Goal: Navigation & Orientation: Find specific page/section

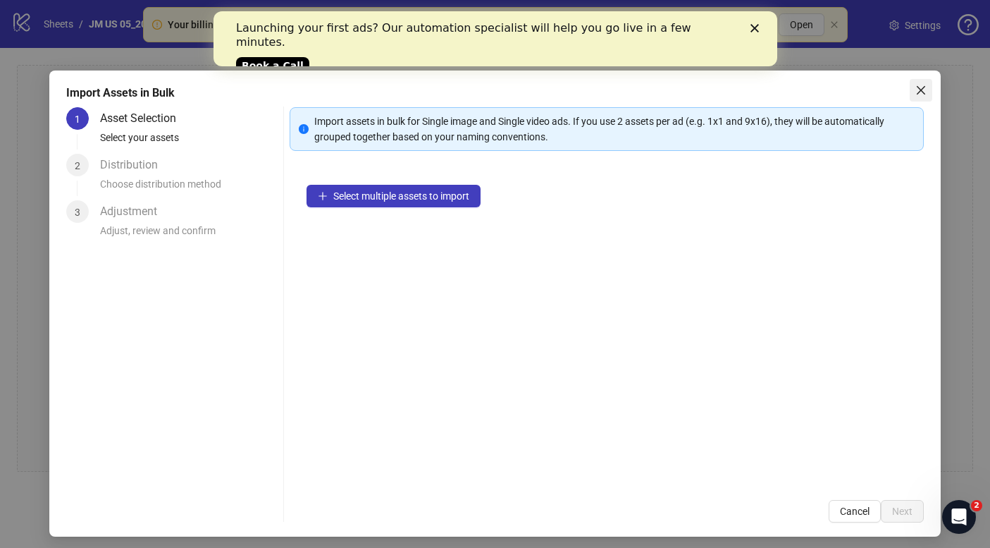
click at [909, 90] on div "Import Assets in Bulk 1 Asset Selection Select your assets 2 Distribution Choos…" at bounding box center [495, 303] width 892 height 466
click at [920, 85] on icon "close" at bounding box center [921, 90] width 11 height 11
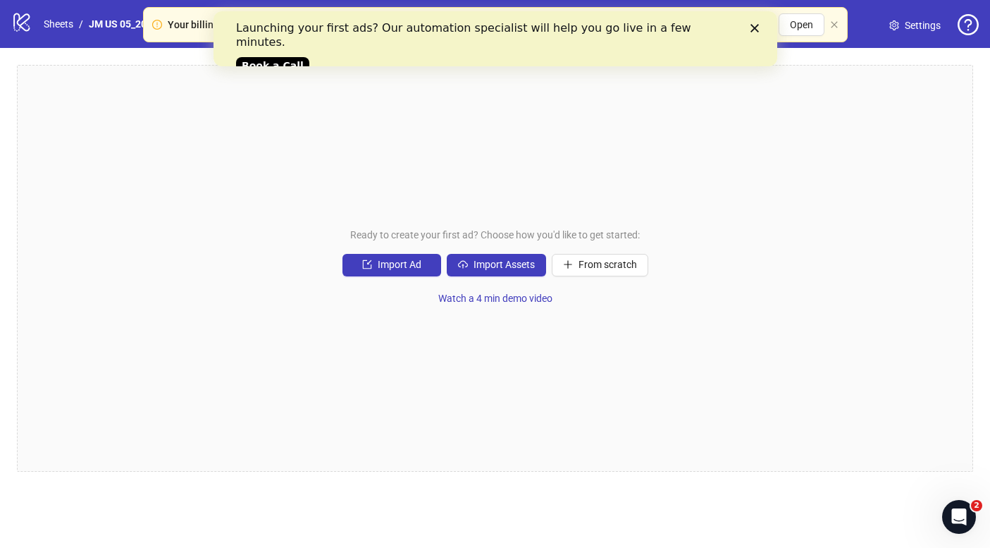
click at [374, 279] on div "Ready to create your first ad? Choose how you'd like to get started: Import Ad …" at bounding box center [495, 268] width 957 height 407
click at [374, 264] on button "Import Ad" at bounding box center [392, 265] width 99 height 23
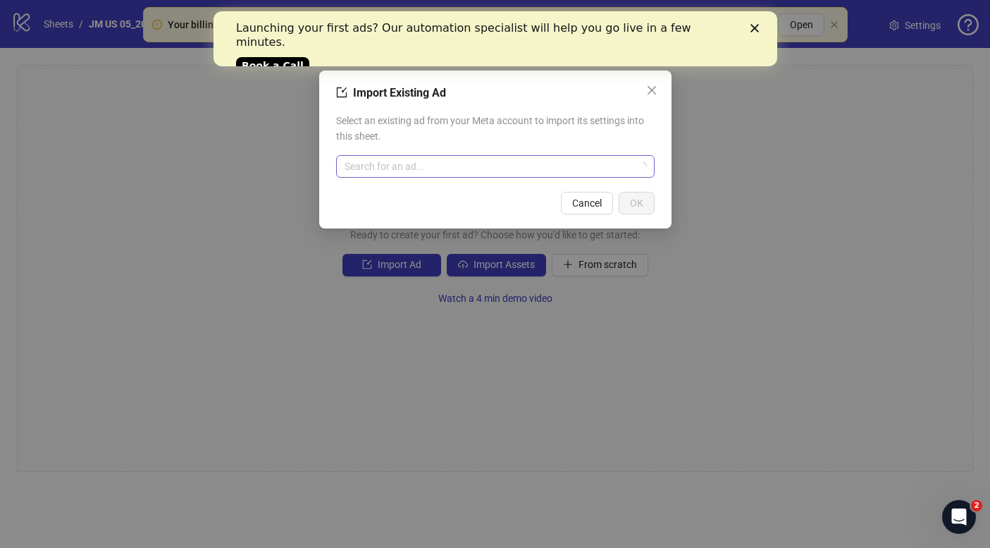
click at [413, 171] on input "search" at bounding box center [489, 166] width 289 height 21
click at [649, 88] on icon "close" at bounding box center [651, 90] width 8 height 8
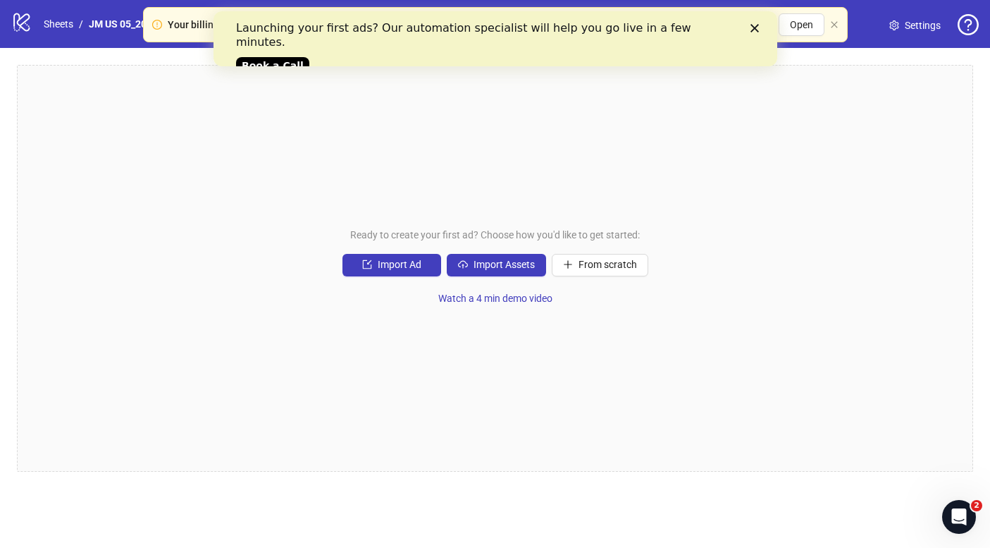
click at [754, 25] on icon "Close" at bounding box center [754, 28] width 8 height 8
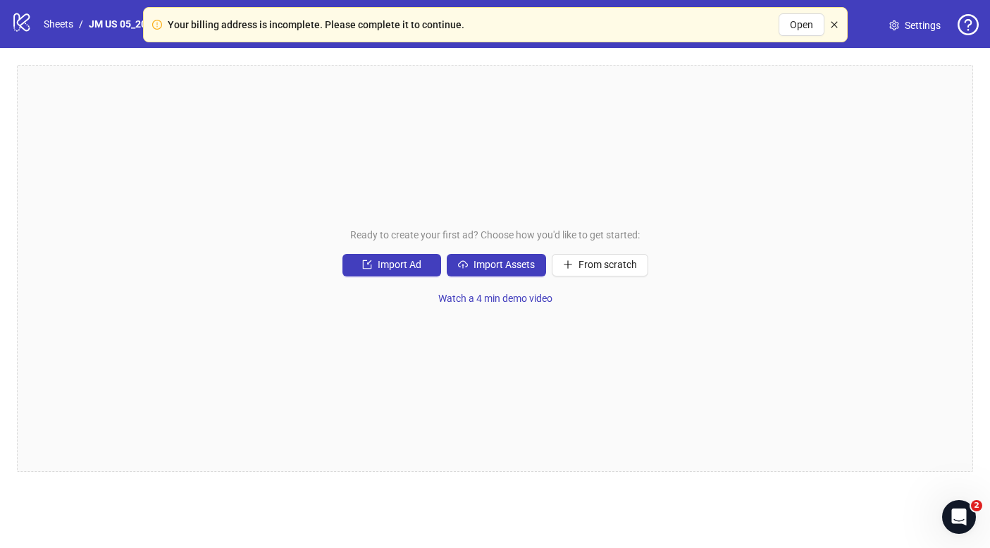
click at [834, 25] on icon "close" at bounding box center [834, 24] width 8 height 8
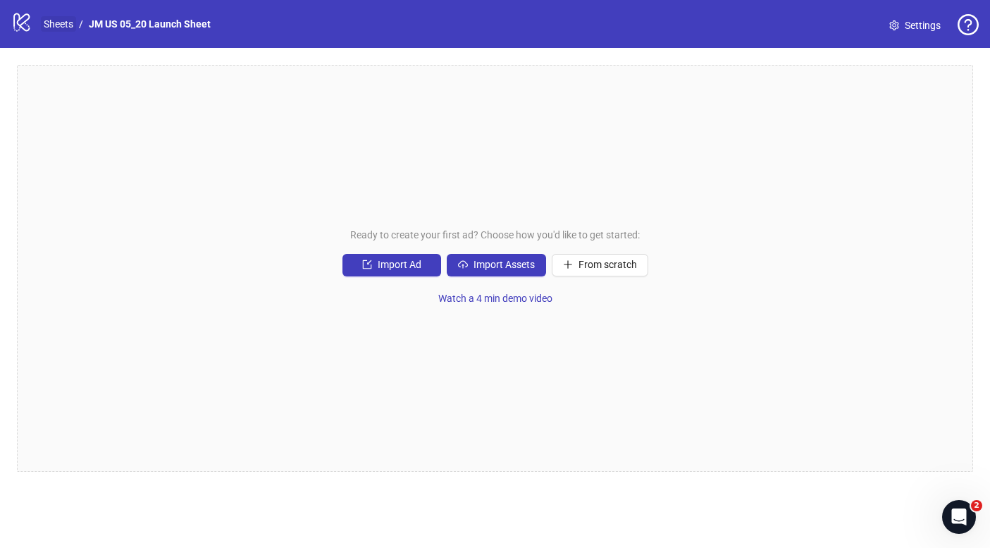
click at [50, 30] on link "Sheets" at bounding box center [58, 24] width 35 height 16
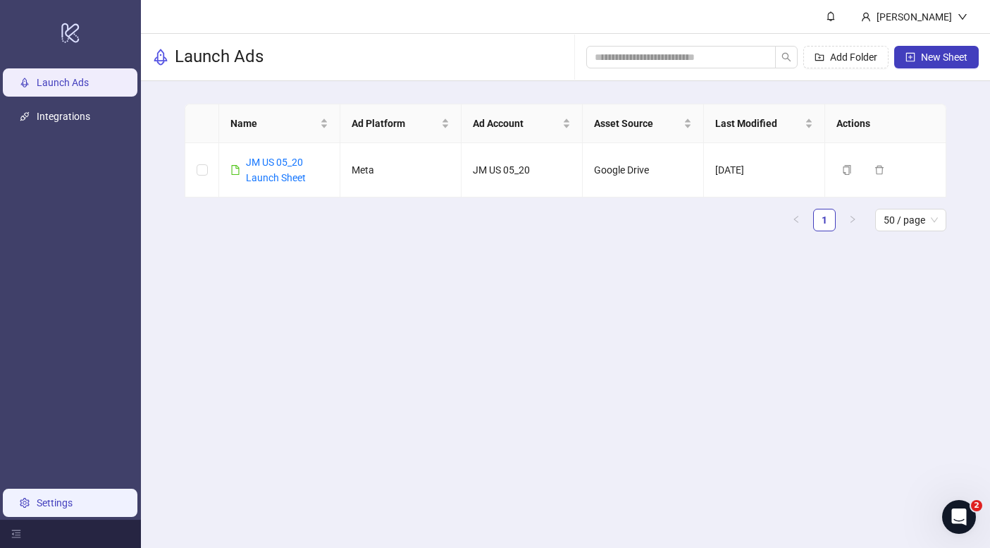
click at [47, 503] on link "Settings" at bounding box center [55, 502] width 36 height 11
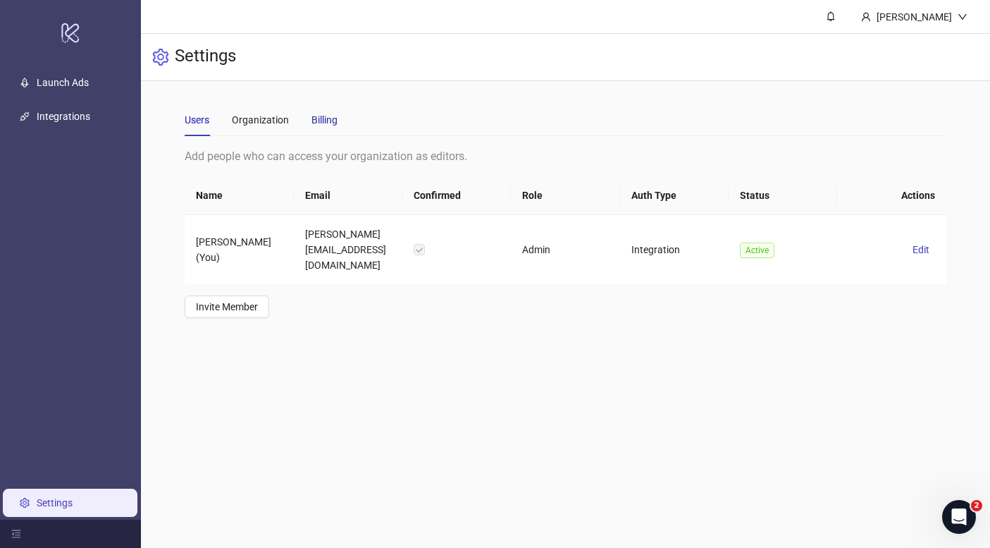
click at [323, 112] on div "Billing" at bounding box center [325, 120] width 26 height 16
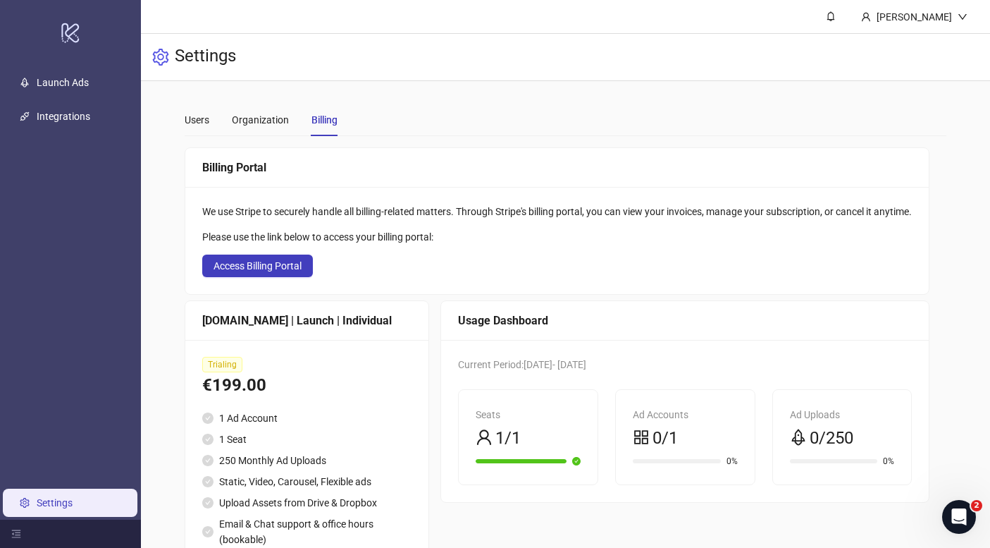
scroll to position [56, 0]
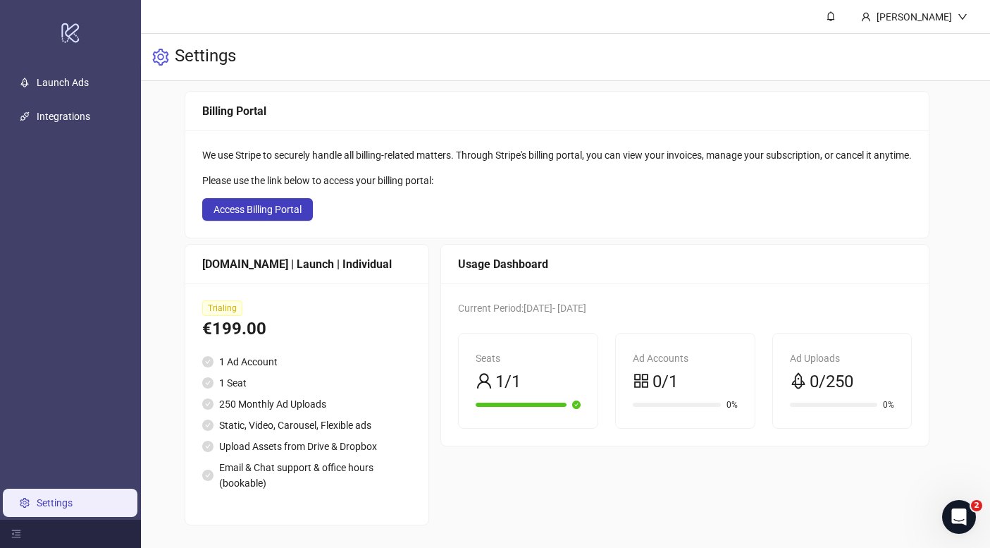
click at [221, 305] on span "Trialing" at bounding box center [222, 308] width 40 height 16
click at [311, 271] on div "[DOMAIN_NAME] | Launch | Individual" at bounding box center [306, 264] width 209 height 18
click at [73, 66] on ul "Launch Ads Integrations Settings" at bounding box center [70, 293] width 141 height 454
click at [89, 84] on link "Launch Ads" at bounding box center [63, 82] width 52 height 11
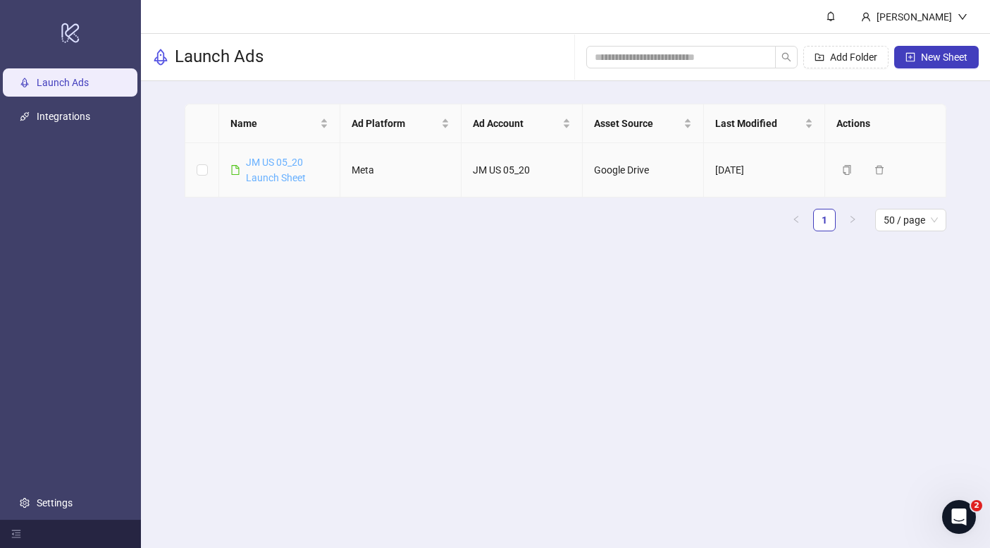
click at [262, 165] on link "JM US 05_20 Launch Sheet" at bounding box center [276, 169] width 60 height 27
